Goal: Transaction & Acquisition: Obtain resource

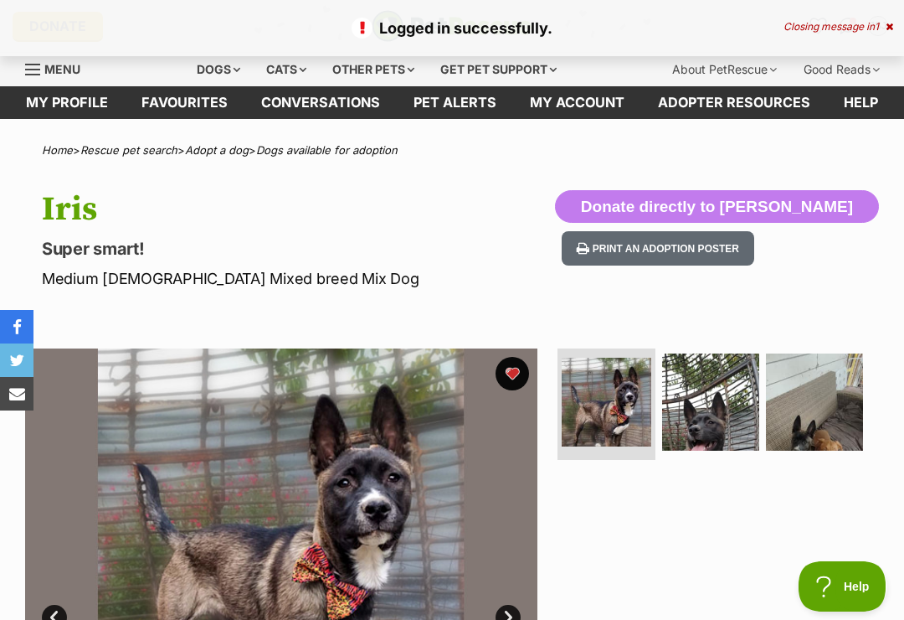
click at [178, 104] on link "Favourites" at bounding box center [185, 102] width 120 height 33
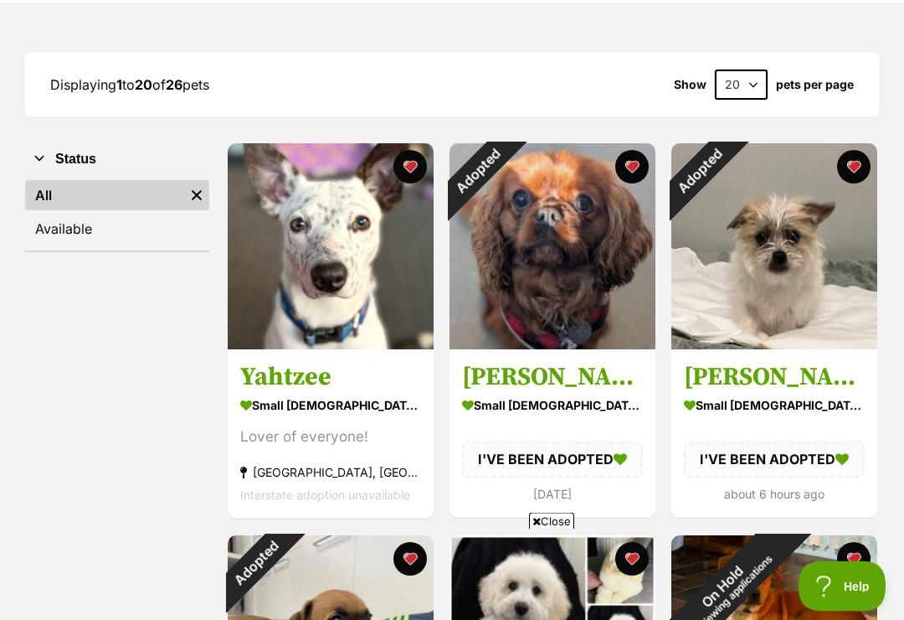
scroll to position [199, 0]
click at [506, 167] on div "Adopted" at bounding box center [478, 171] width 56 height 56
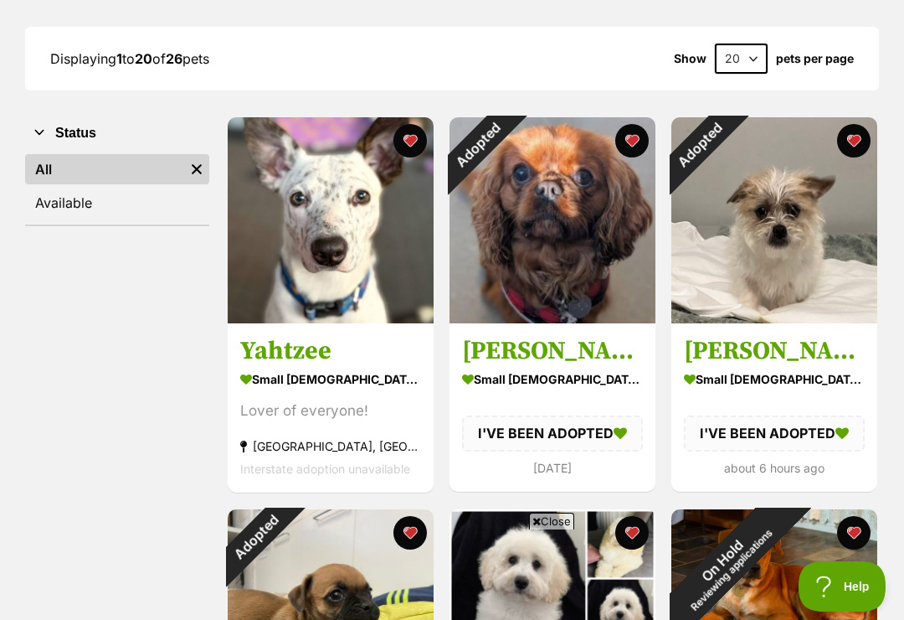
click at [640, 140] on button "favourite" at bounding box center [632, 140] width 33 height 33
click at [852, 130] on button "favourite" at bounding box center [853, 140] width 33 height 33
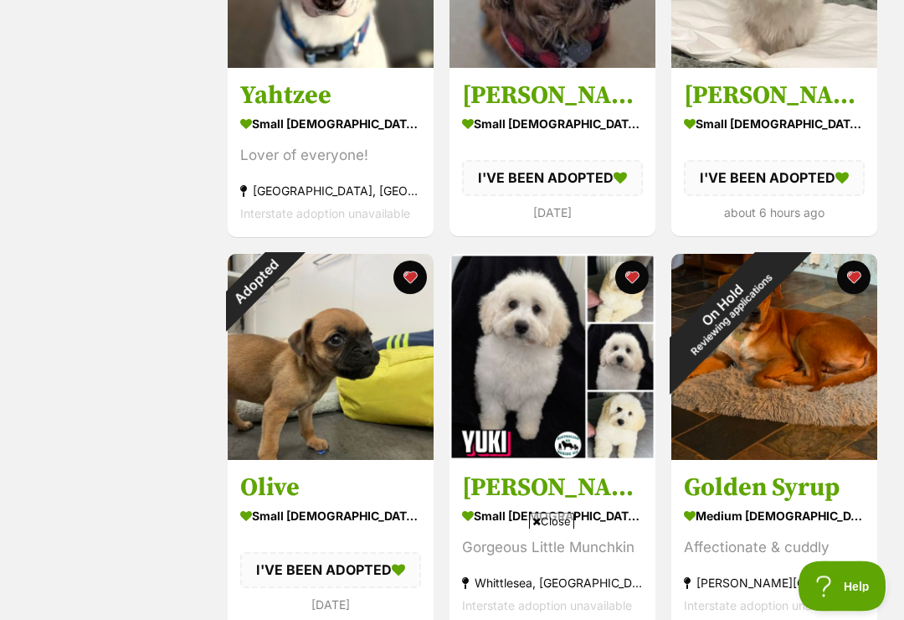
scroll to position [482, 0]
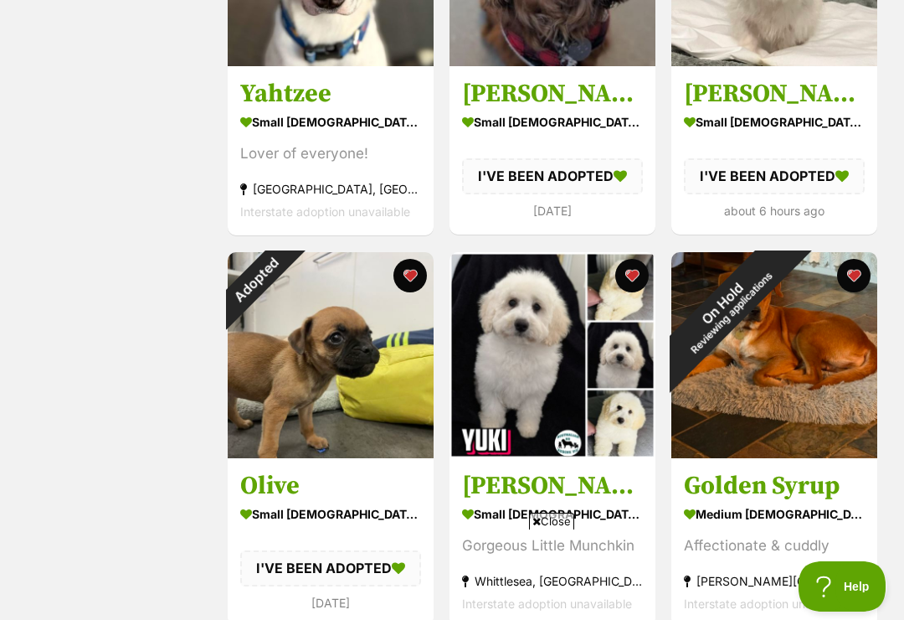
click at [413, 269] on button "favourite" at bounding box center [410, 275] width 33 height 33
click at [853, 272] on button "favourite" at bounding box center [853, 275] width 33 height 33
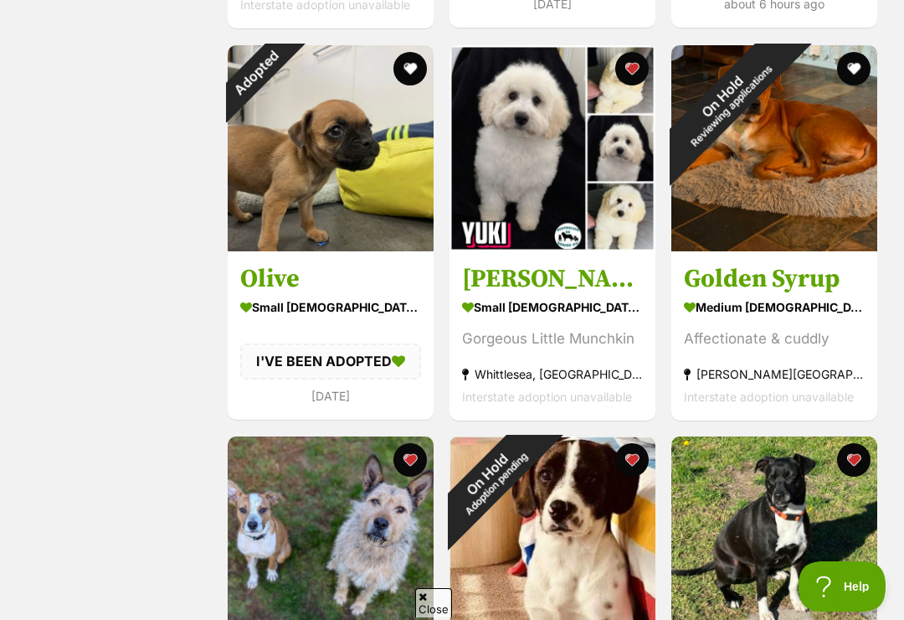
scroll to position [843, 0]
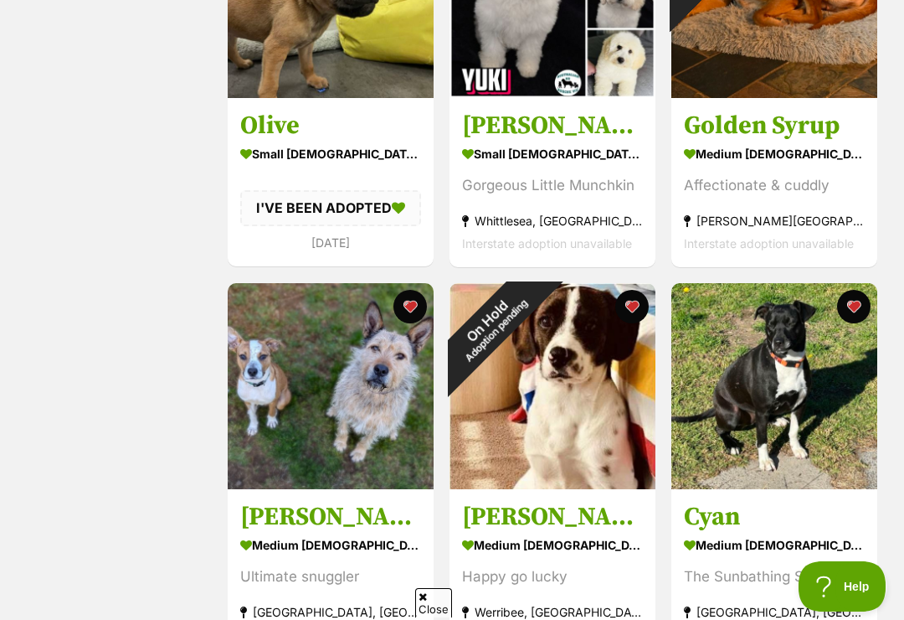
click at [632, 306] on button "favourite" at bounding box center [632, 306] width 33 height 33
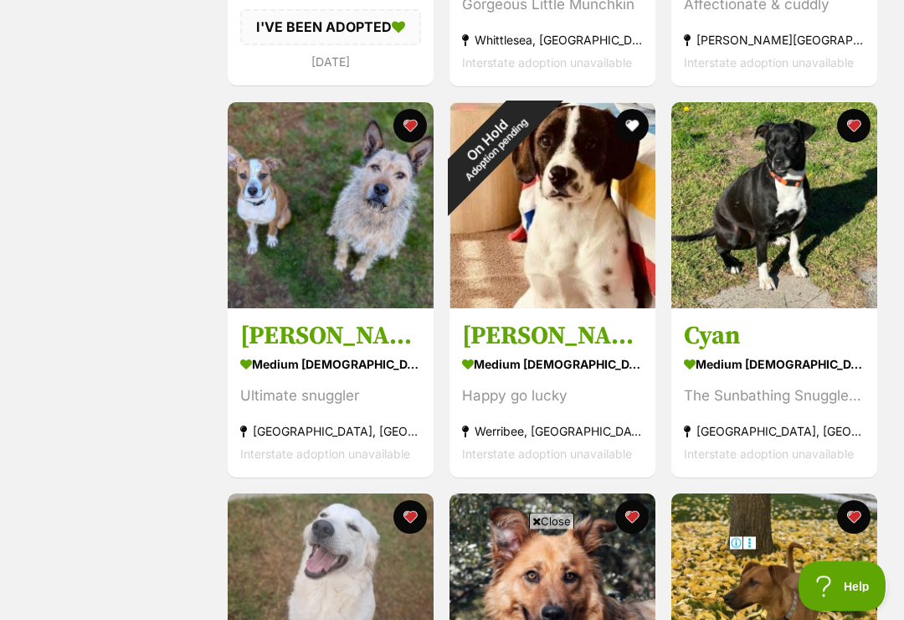
scroll to position [1023, 0]
click at [554, 529] on span "Close" at bounding box center [551, 521] width 45 height 17
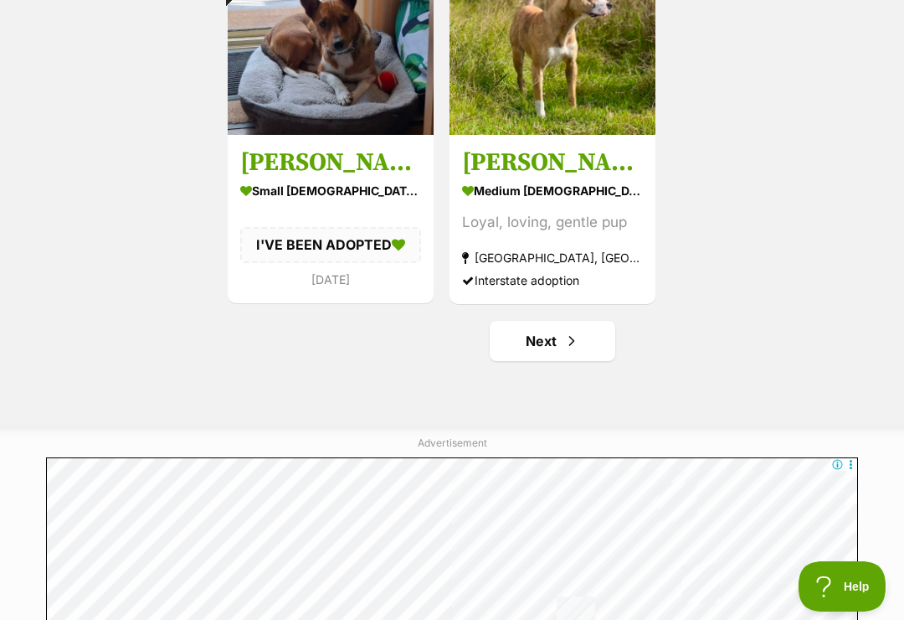
scroll to position [2761, 0]
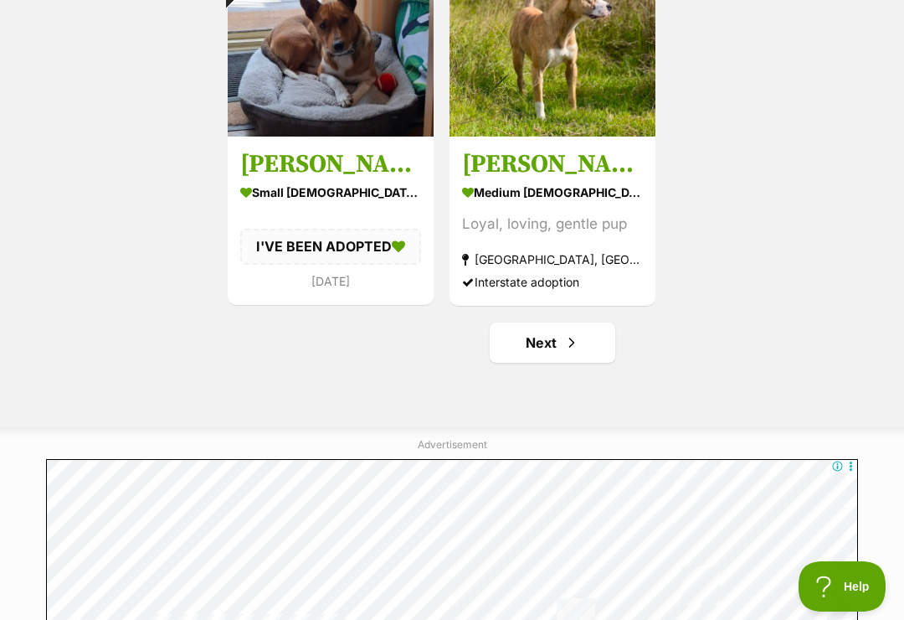
click at [567, 343] on span "Next page" at bounding box center [572, 342] width 17 height 20
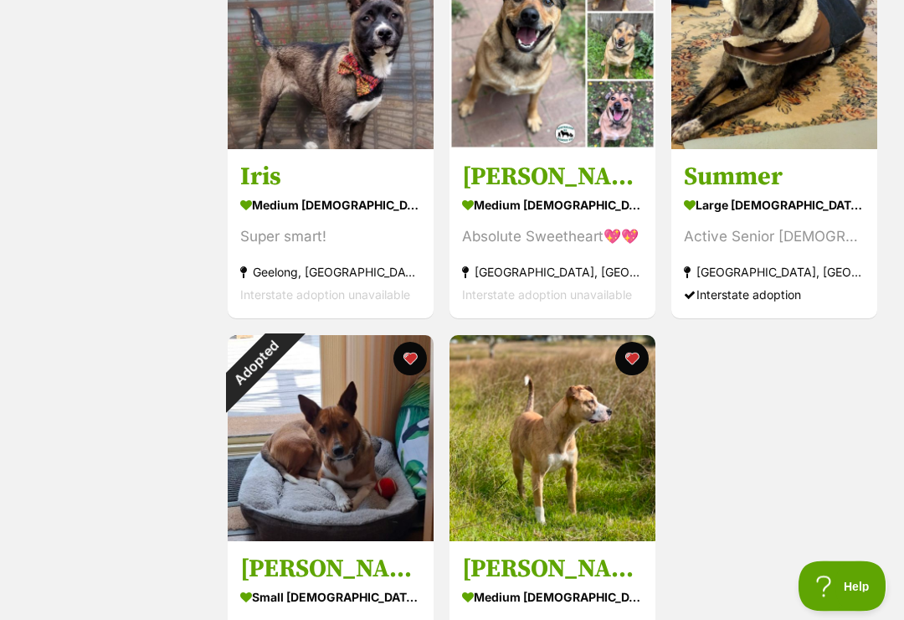
scroll to position [2357, 0]
click at [408, 356] on button "favourite" at bounding box center [410, 358] width 33 height 33
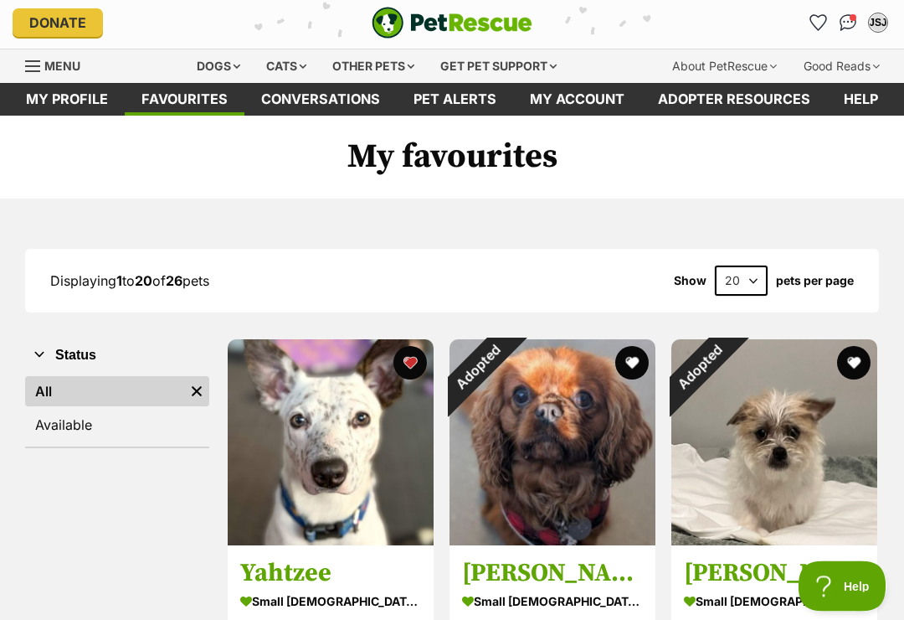
scroll to position [0, 0]
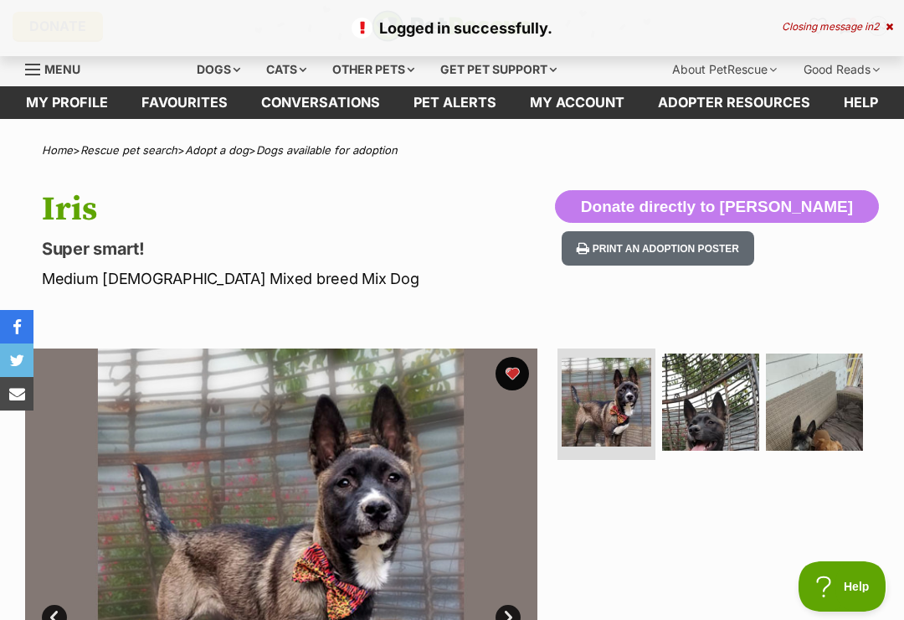
click at [213, 70] on div "Dogs" at bounding box center [218, 69] width 67 height 33
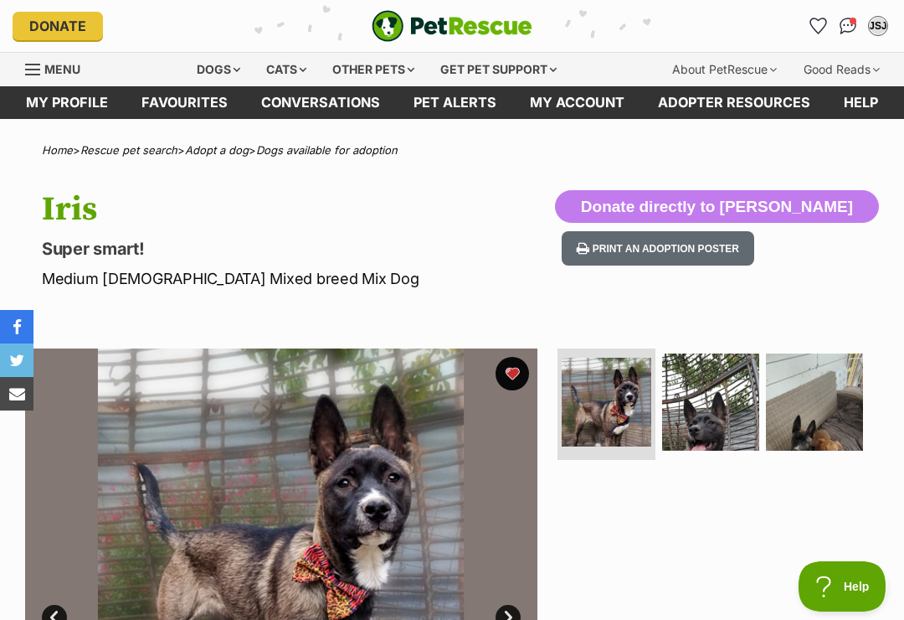
click at [226, 71] on div "Dogs" at bounding box center [218, 69] width 67 height 33
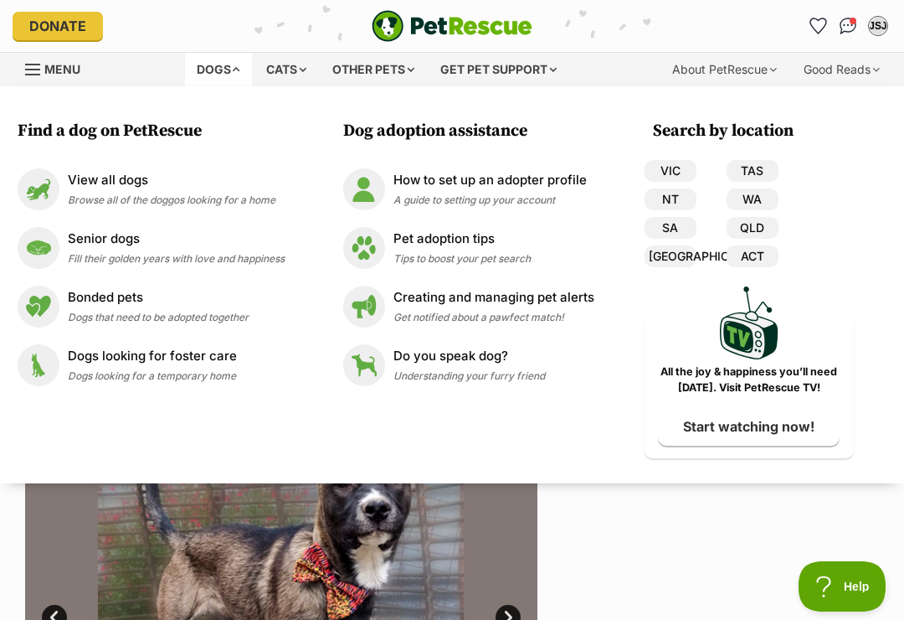
click at [686, 162] on link "VIC" at bounding box center [671, 171] width 52 height 22
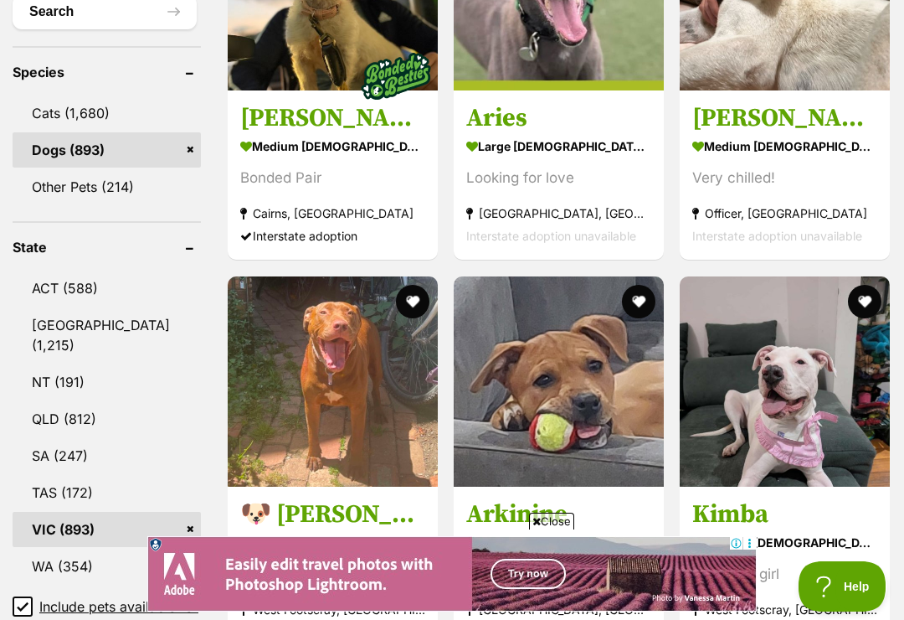
click at [554, 529] on span "Close" at bounding box center [551, 521] width 45 height 17
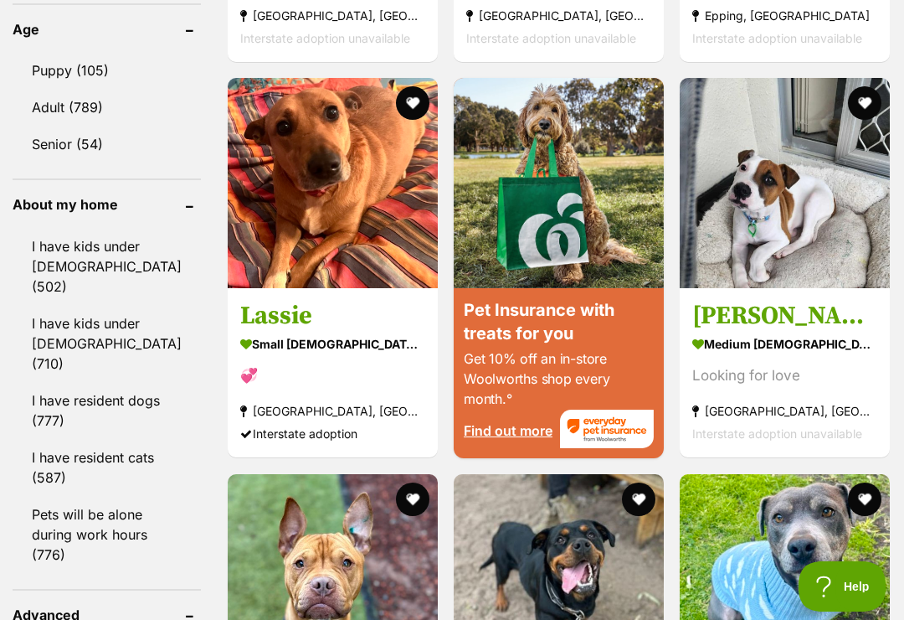
click at [781, 201] on img at bounding box center [785, 183] width 210 height 210
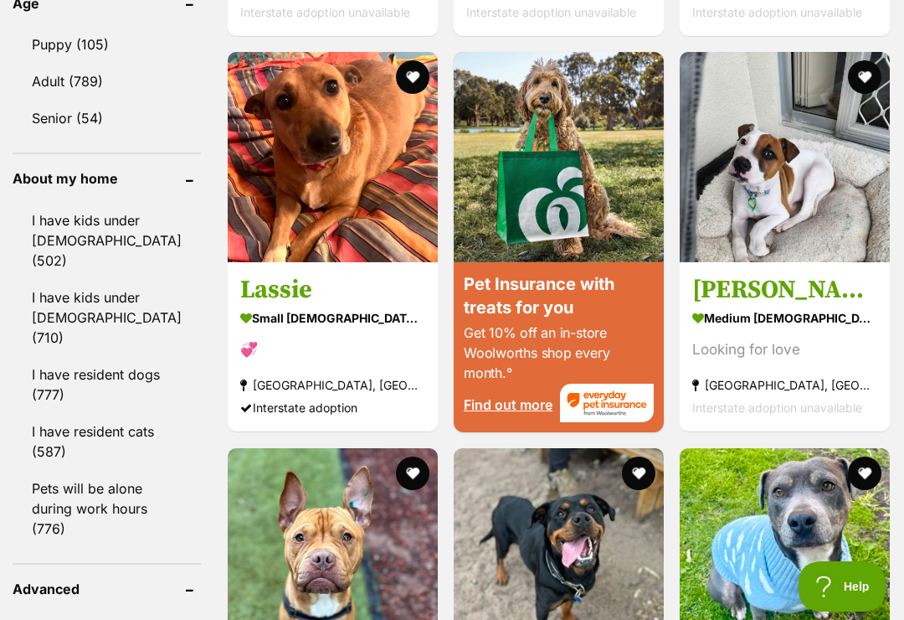
click at [868, 80] on button "favourite" at bounding box center [864, 76] width 33 height 33
click at [278, 175] on img at bounding box center [333, 157] width 210 height 210
click at [396, 82] on button "favourite" at bounding box center [412, 76] width 33 height 33
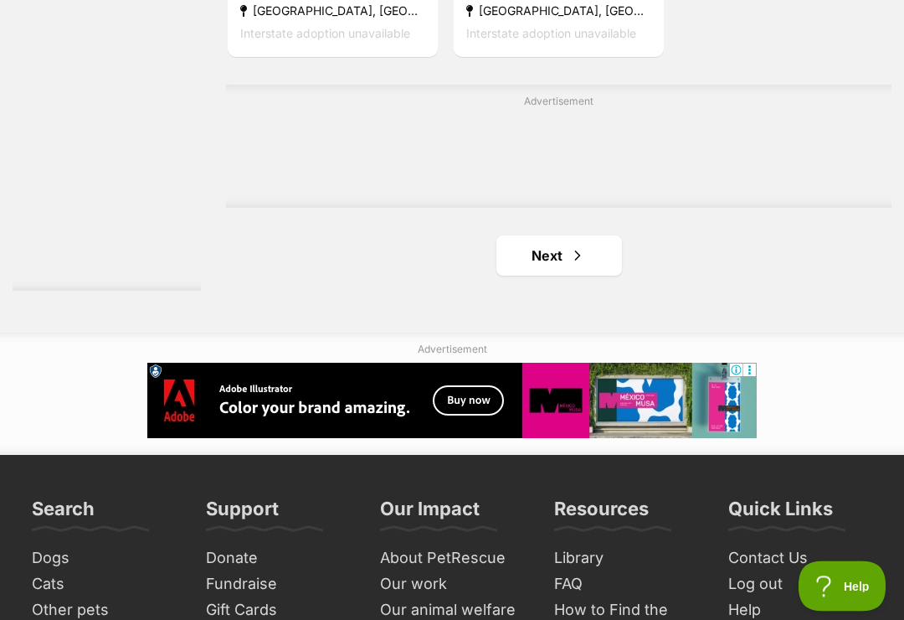
scroll to position [3630, 0]
click at [538, 276] on link "Next" at bounding box center [560, 255] width 126 height 40
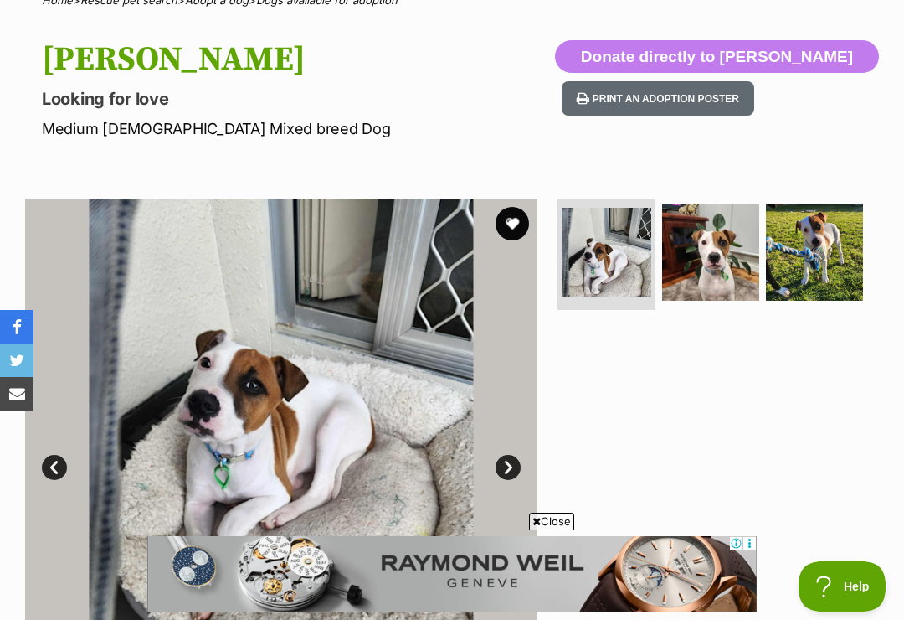
click at [521, 459] on img at bounding box center [281, 454] width 513 height 513
click at [502, 463] on link "Next" at bounding box center [508, 467] width 25 height 25
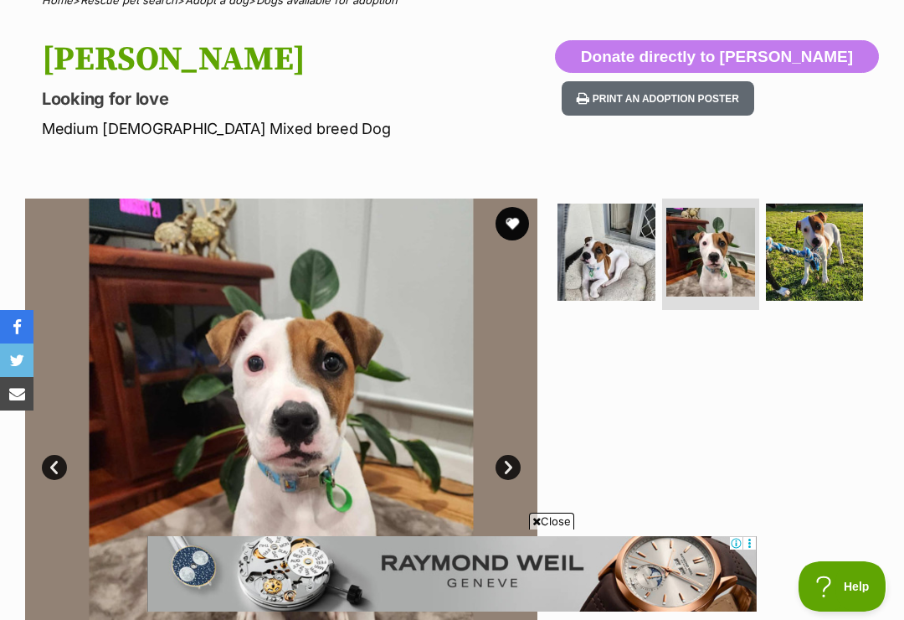
click at [510, 464] on link "Next" at bounding box center [508, 467] width 25 height 25
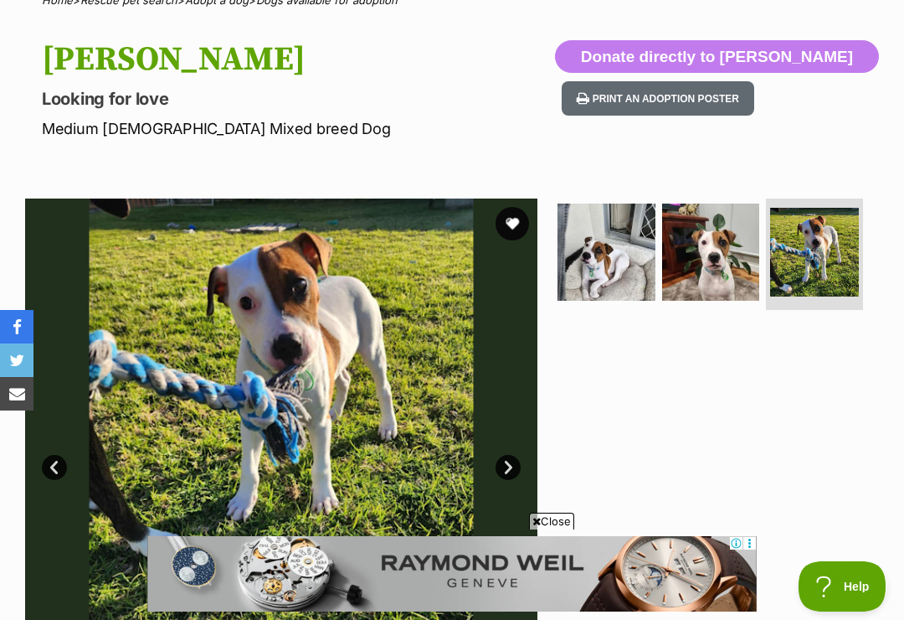
click at [557, 529] on span "Close" at bounding box center [551, 521] width 45 height 17
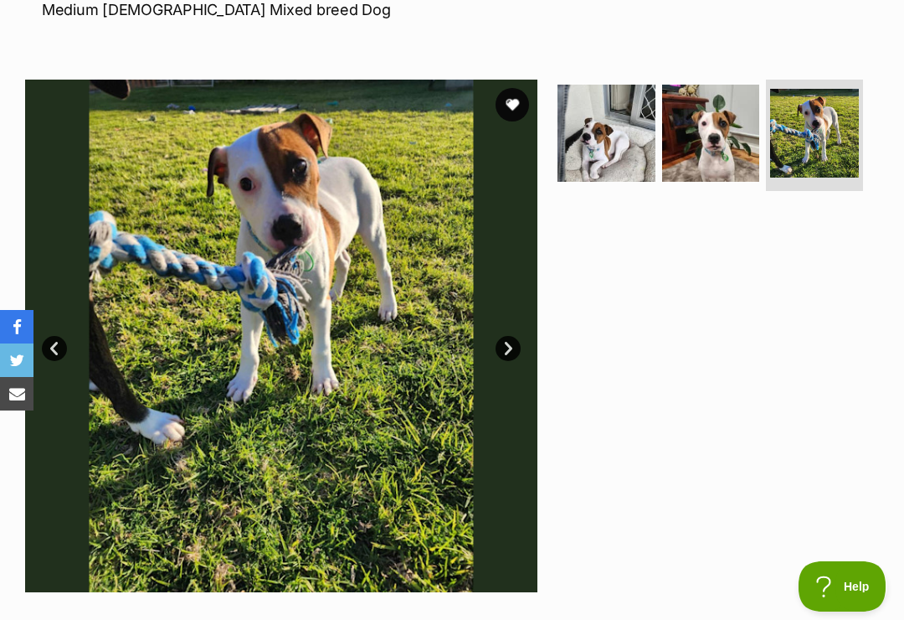
scroll to position [265, 0]
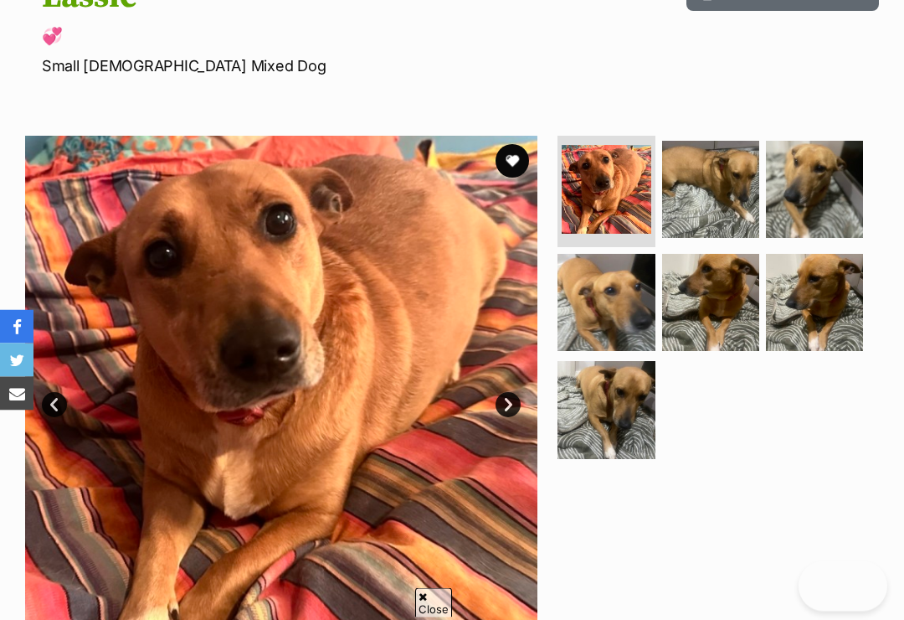
scroll to position [255, 0]
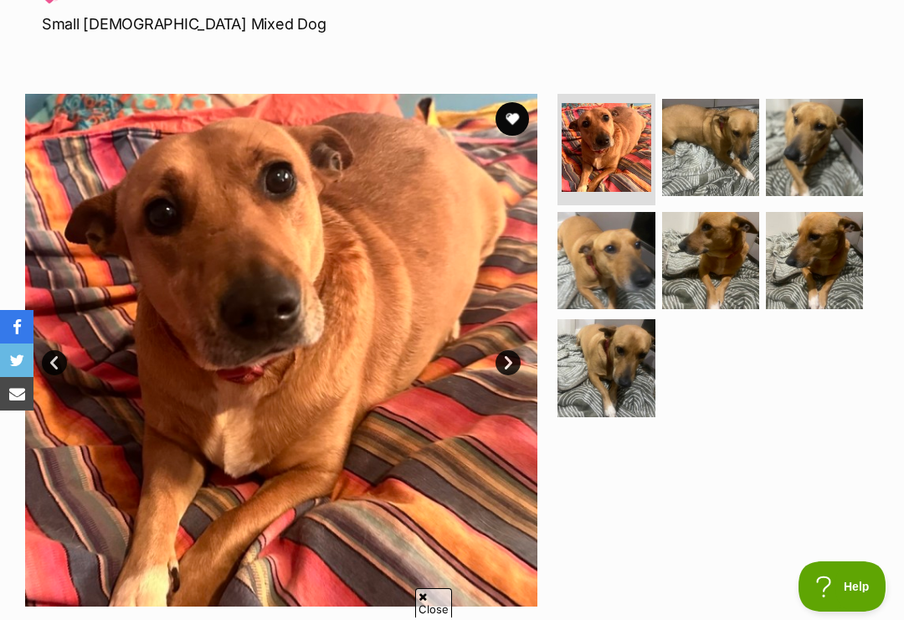
click at [514, 362] on link "Next" at bounding box center [508, 362] width 25 height 25
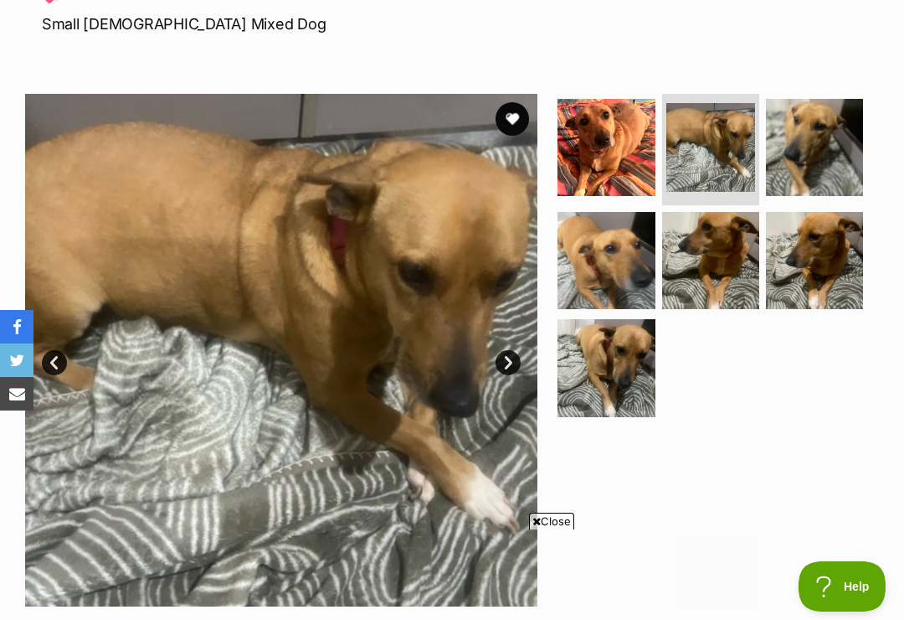
scroll to position [0, 0]
click at [513, 358] on link "Next" at bounding box center [508, 362] width 25 height 25
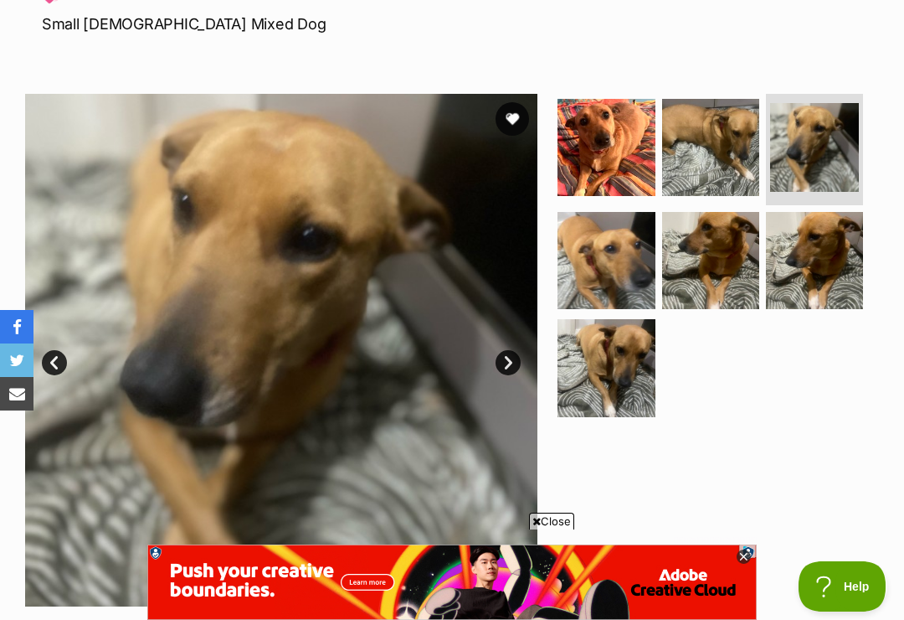
click at [508, 358] on link "Next" at bounding box center [508, 362] width 25 height 25
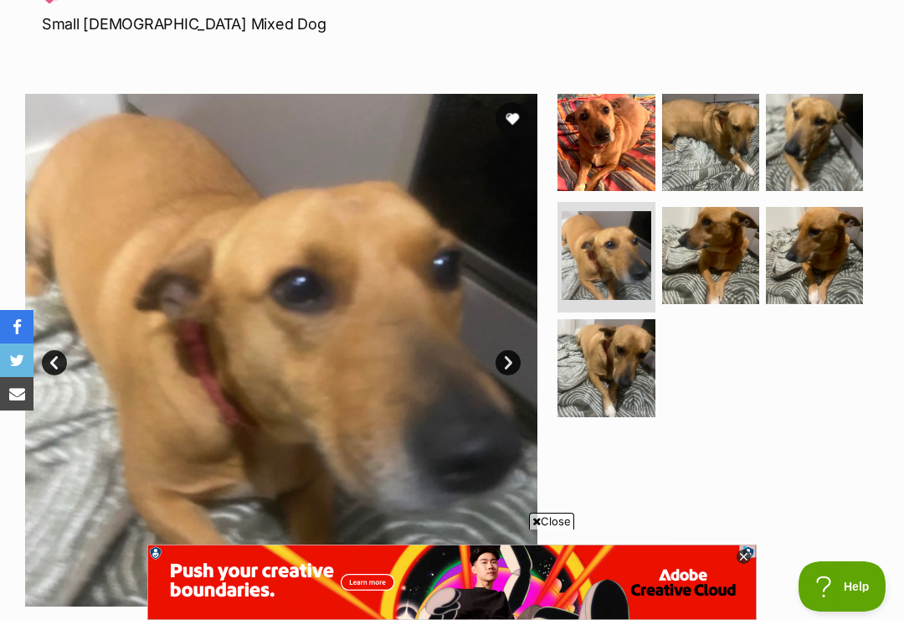
click at [517, 361] on link "Next" at bounding box center [508, 362] width 25 height 25
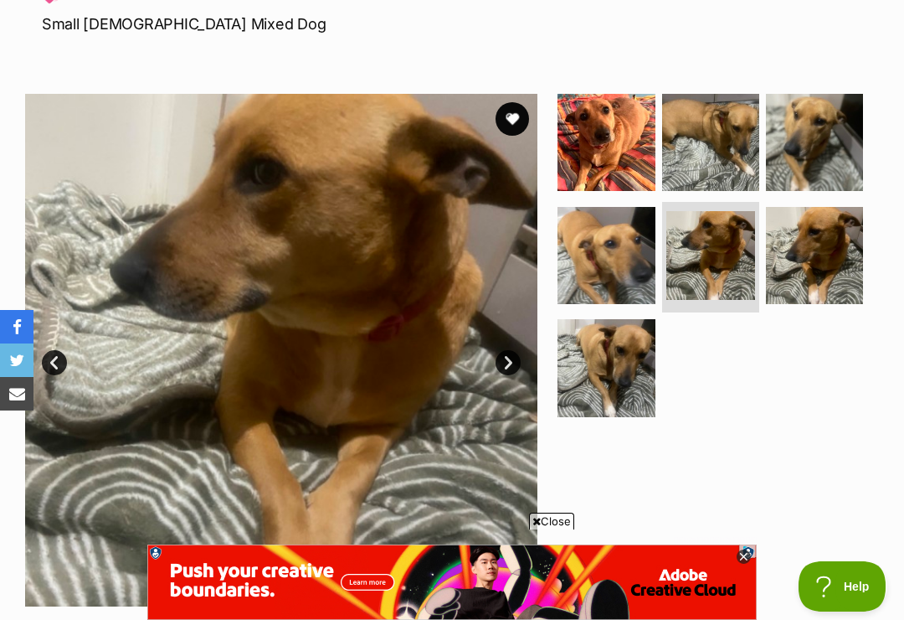
click at [520, 358] on link "Next" at bounding box center [508, 362] width 25 height 25
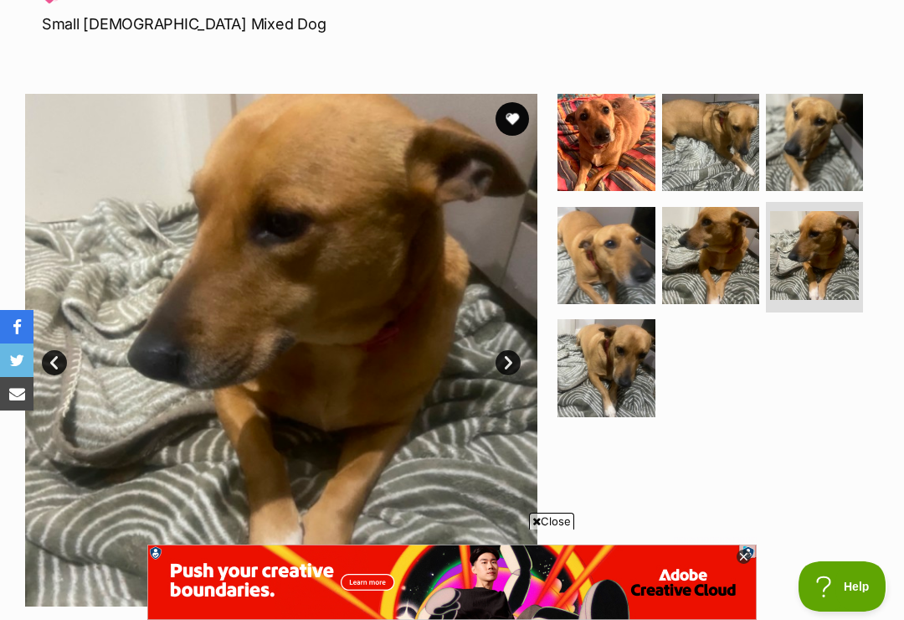
click at [510, 356] on link "Next" at bounding box center [508, 362] width 25 height 25
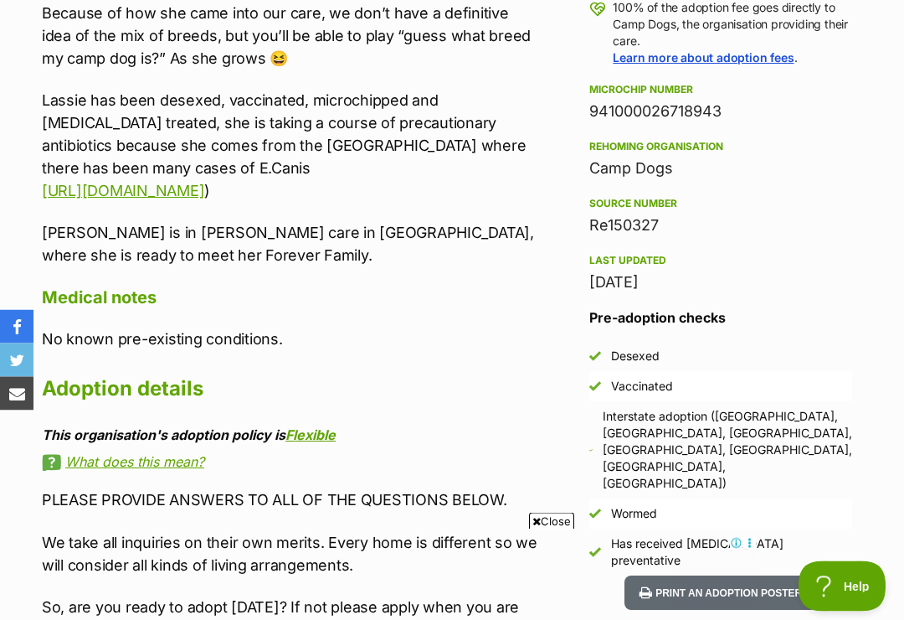
scroll to position [1264, 0]
click at [549, 529] on span "Close" at bounding box center [551, 521] width 45 height 17
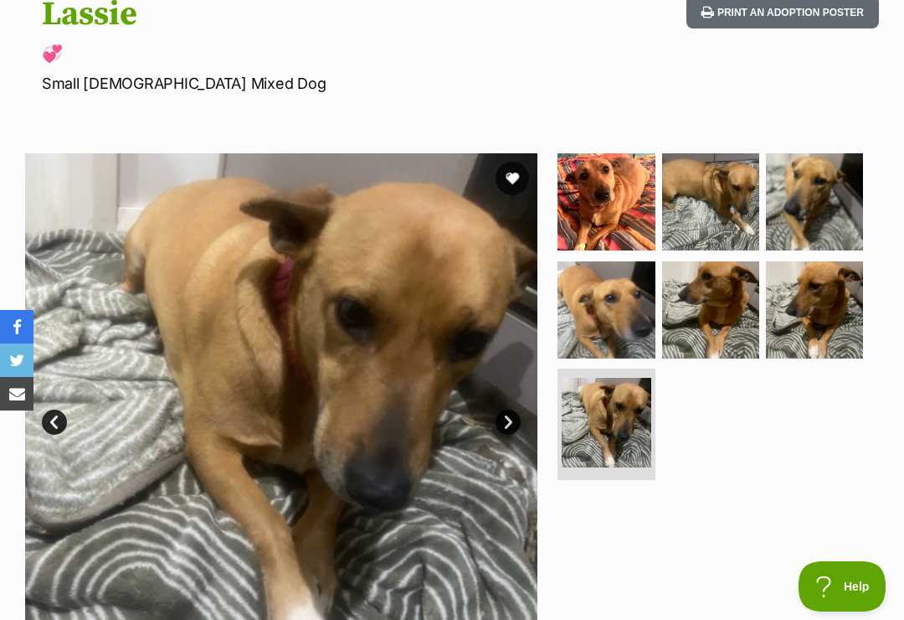
scroll to position [147, 0]
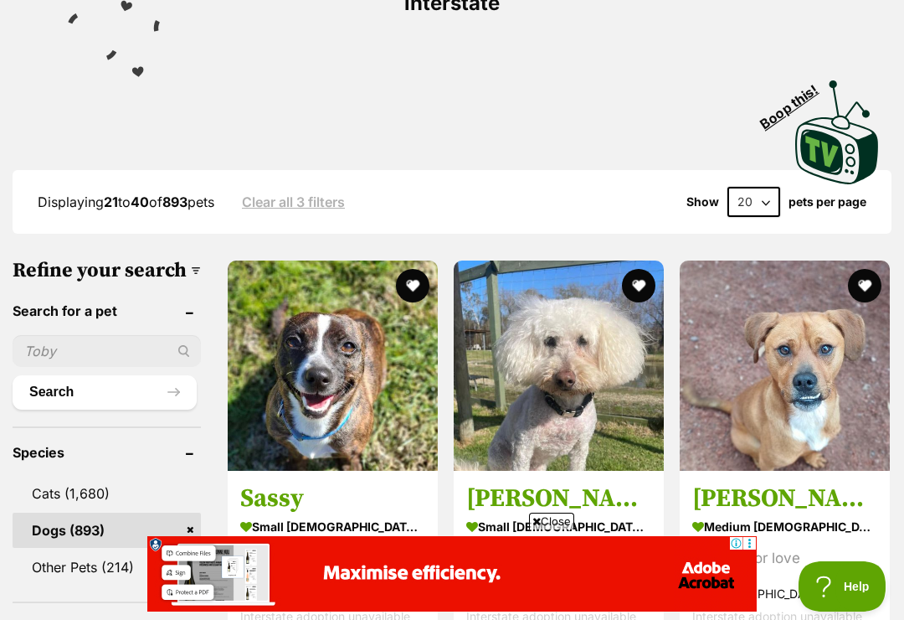
scroll to position [526, 0]
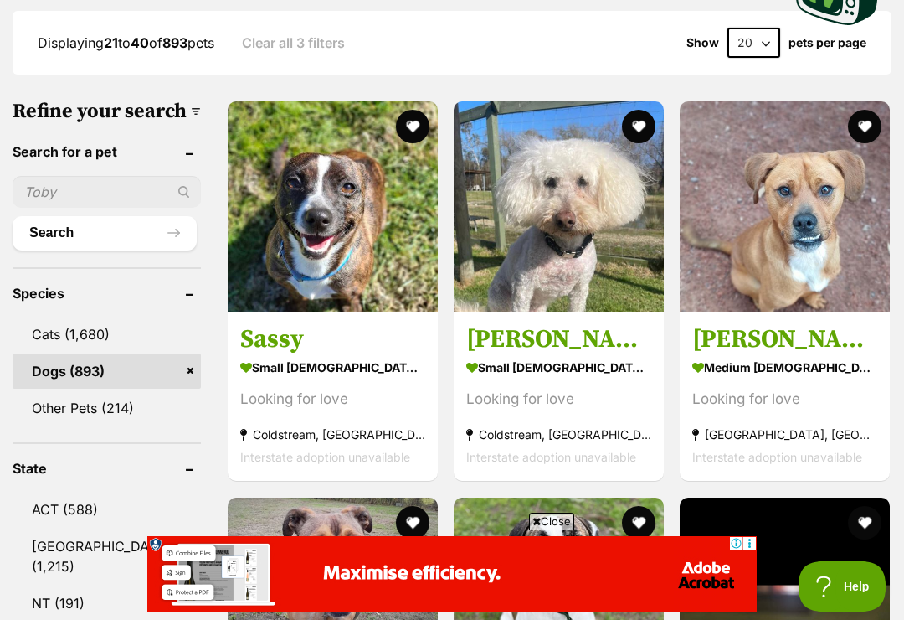
click at [280, 149] on img at bounding box center [333, 206] width 210 height 210
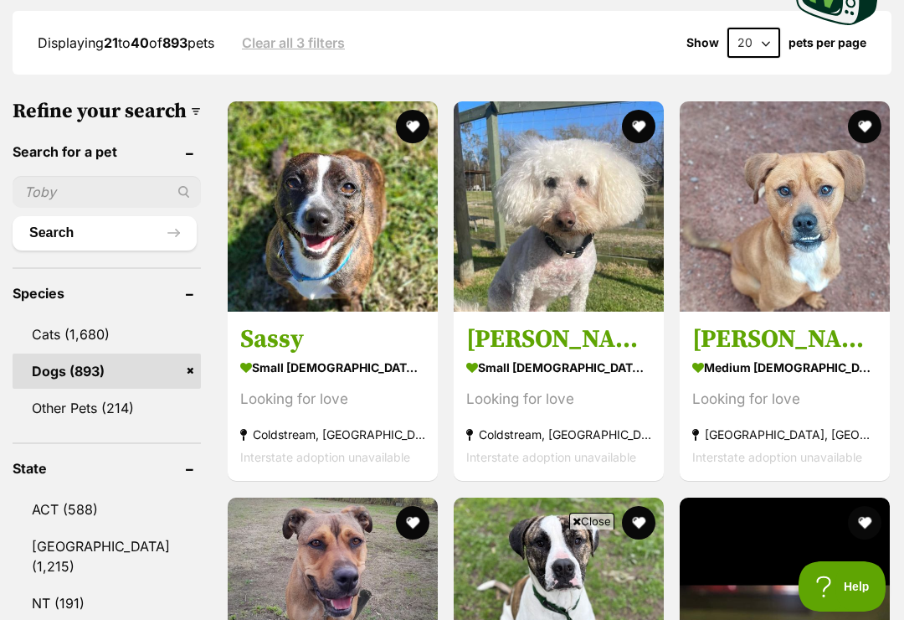
scroll to position [514, 0]
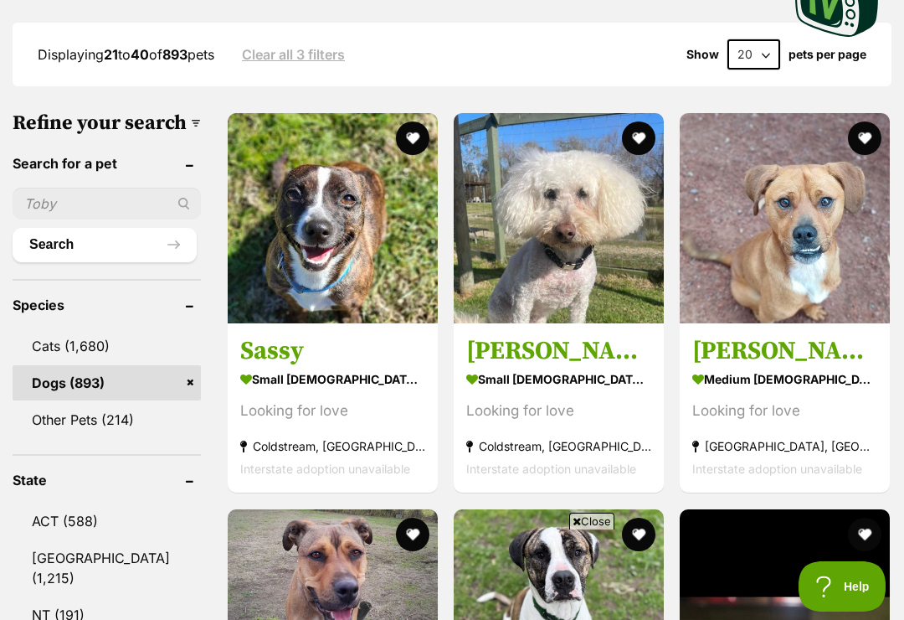
click at [778, 193] on img at bounding box center [785, 218] width 210 height 210
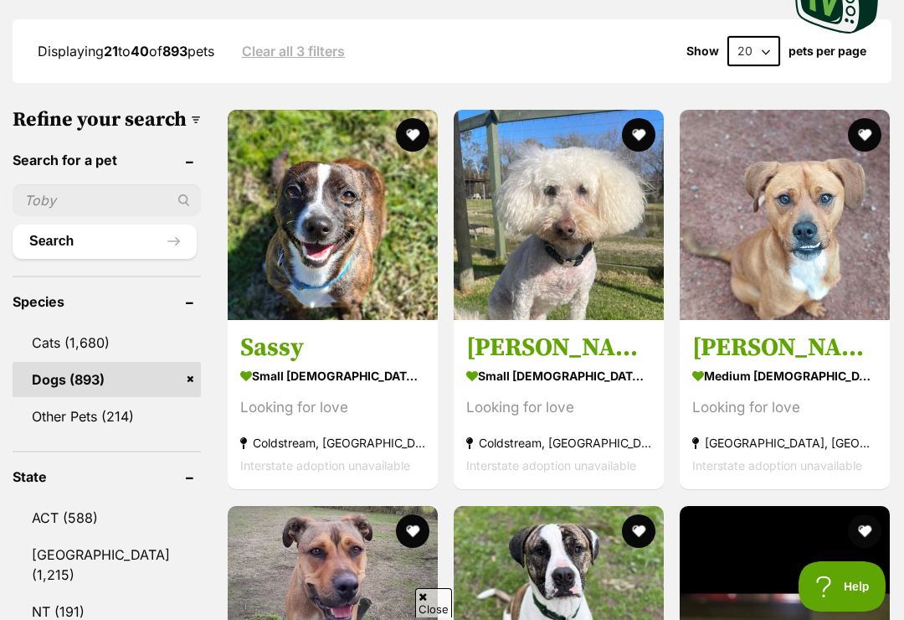
scroll to position [504, 0]
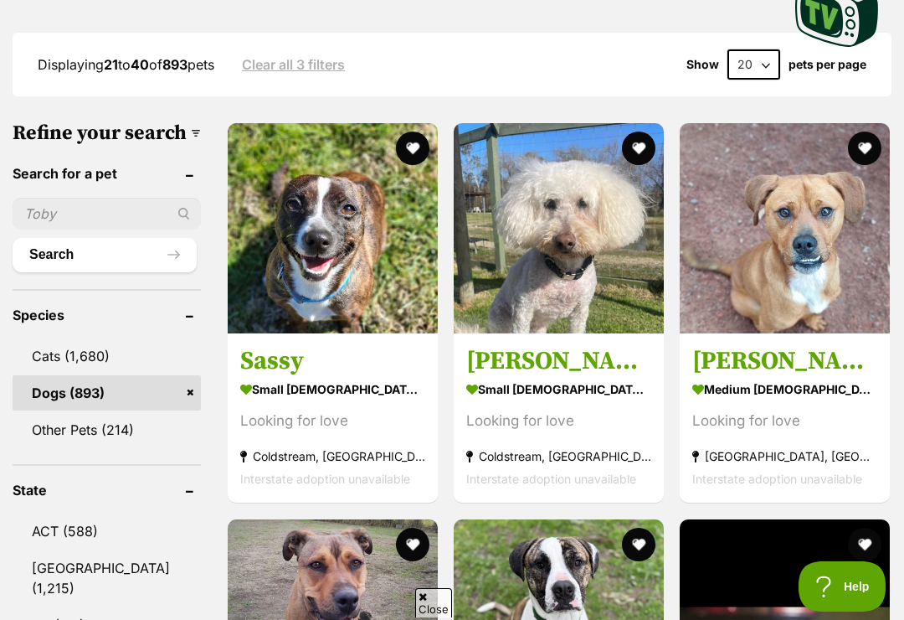
click at [871, 123] on img at bounding box center [785, 228] width 210 height 210
click at [865, 131] on button "favourite" at bounding box center [864, 147] width 33 height 33
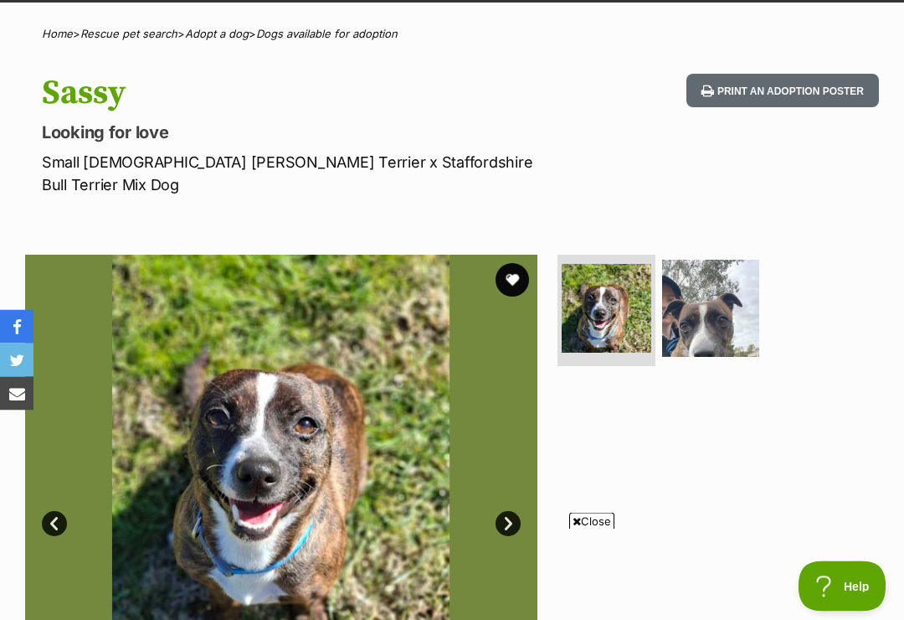
scroll to position [115, 0]
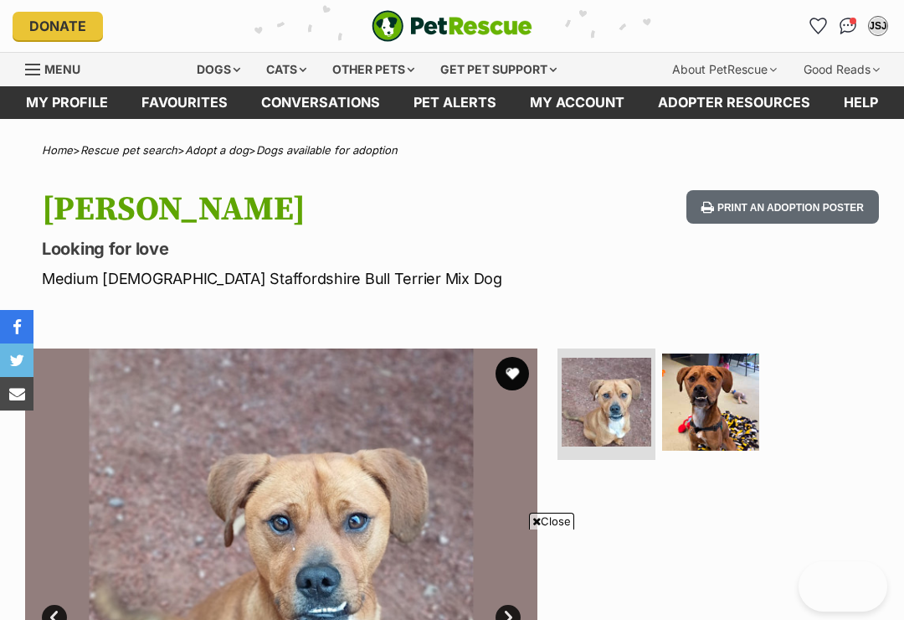
scroll to position [152, 0]
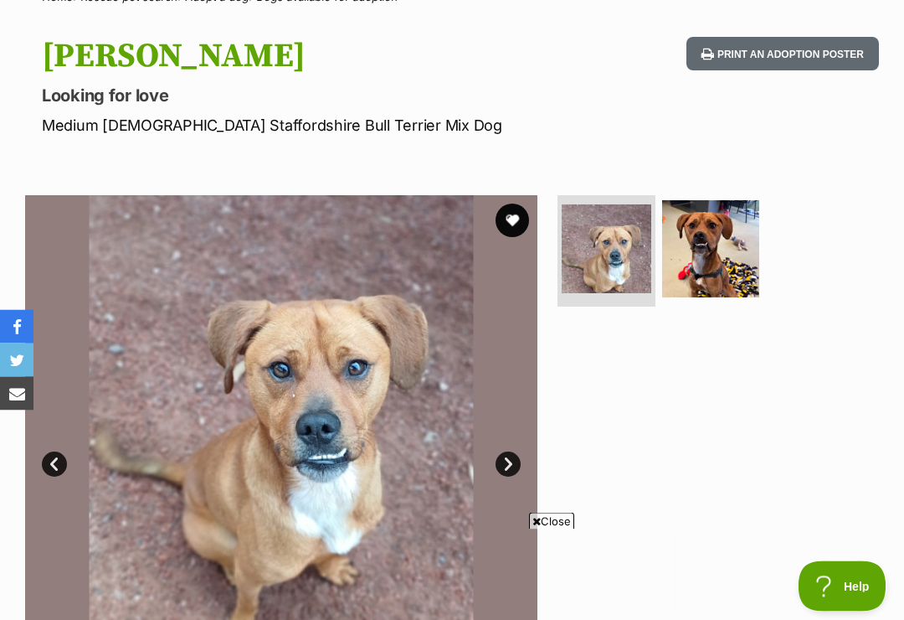
click at [505, 456] on link "Next" at bounding box center [508, 464] width 25 height 25
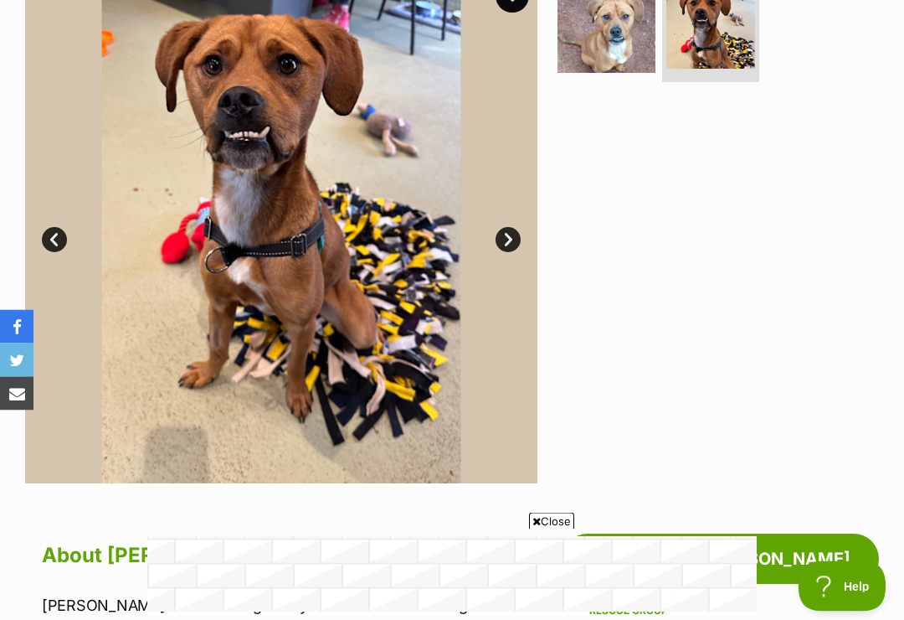
scroll to position [400, 0]
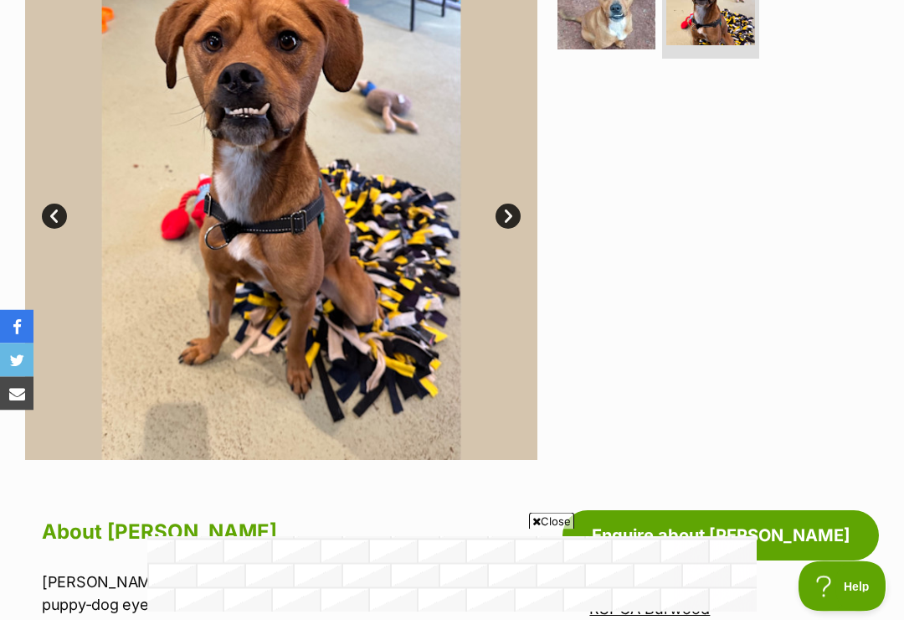
click at [546, 529] on span "Close" at bounding box center [551, 521] width 45 height 17
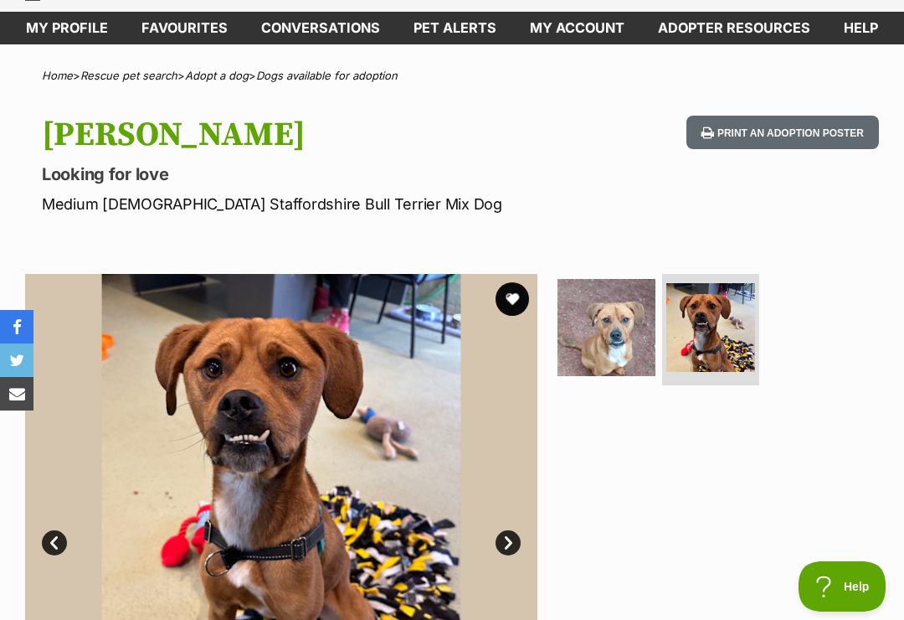
scroll to position [73, 0]
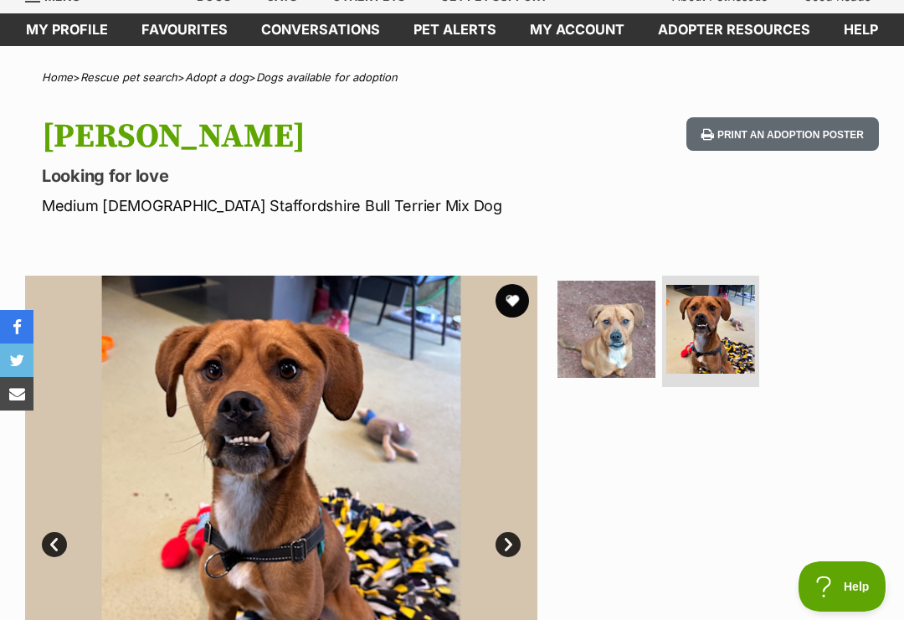
click at [521, 292] on button "favourite" at bounding box center [512, 300] width 33 height 33
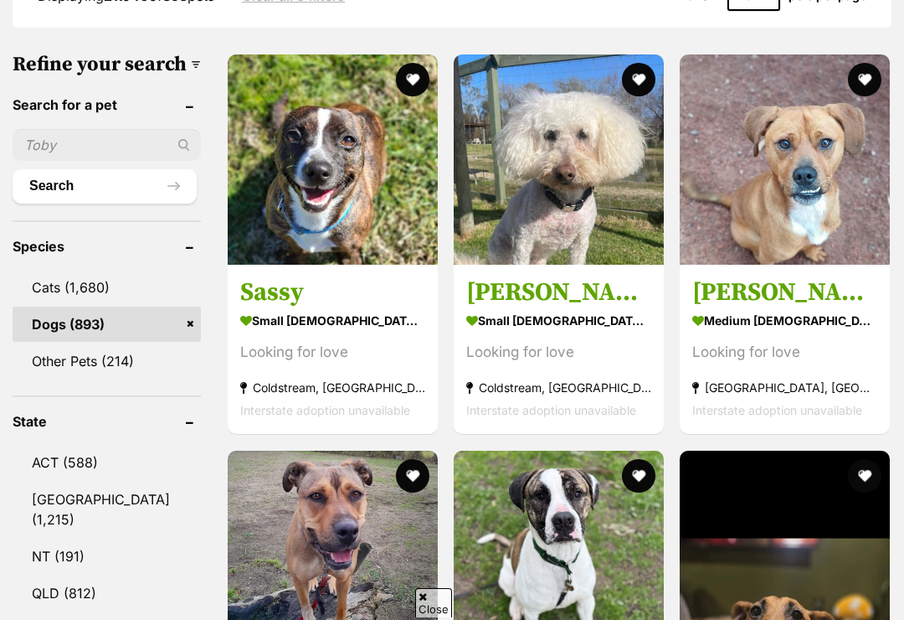
click at [859, 63] on button "favourite" at bounding box center [864, 79] width 33 height 33
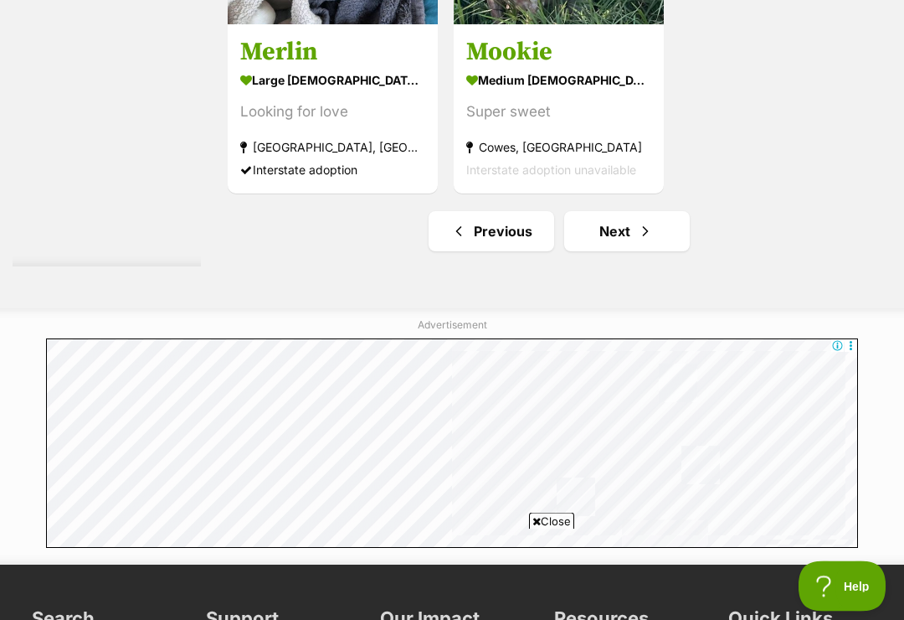
scroll to position [3858, 0]
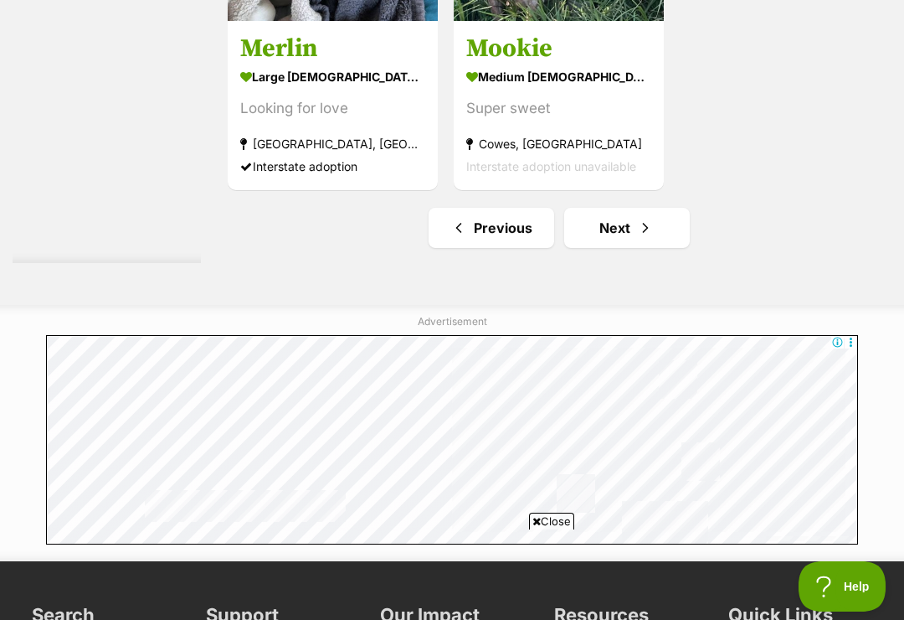
click at [637, 238] on span "Next page" at bounding box center [645, 228] width 17 height 20
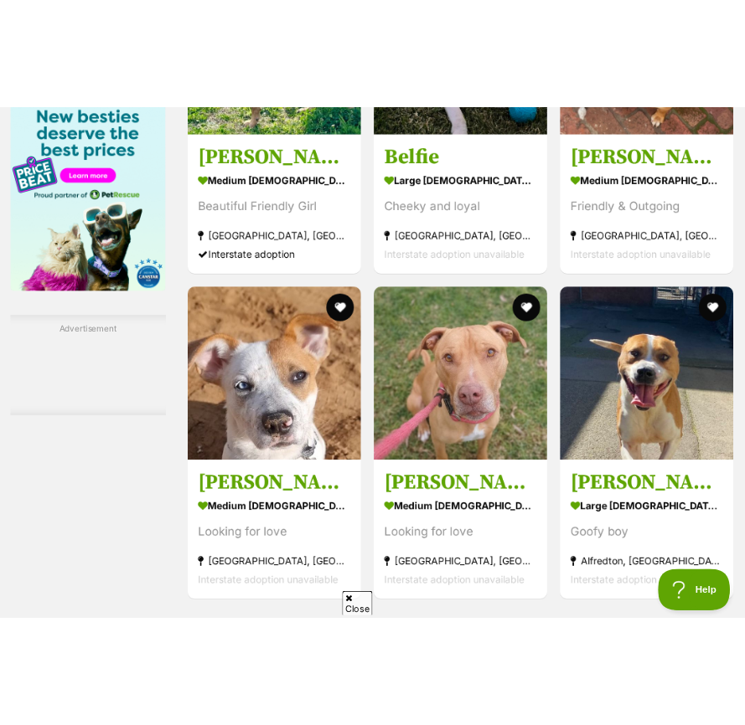
scroll to position [6223, 0]
